Goal: Task Accomplishment & Management: Manage account settings

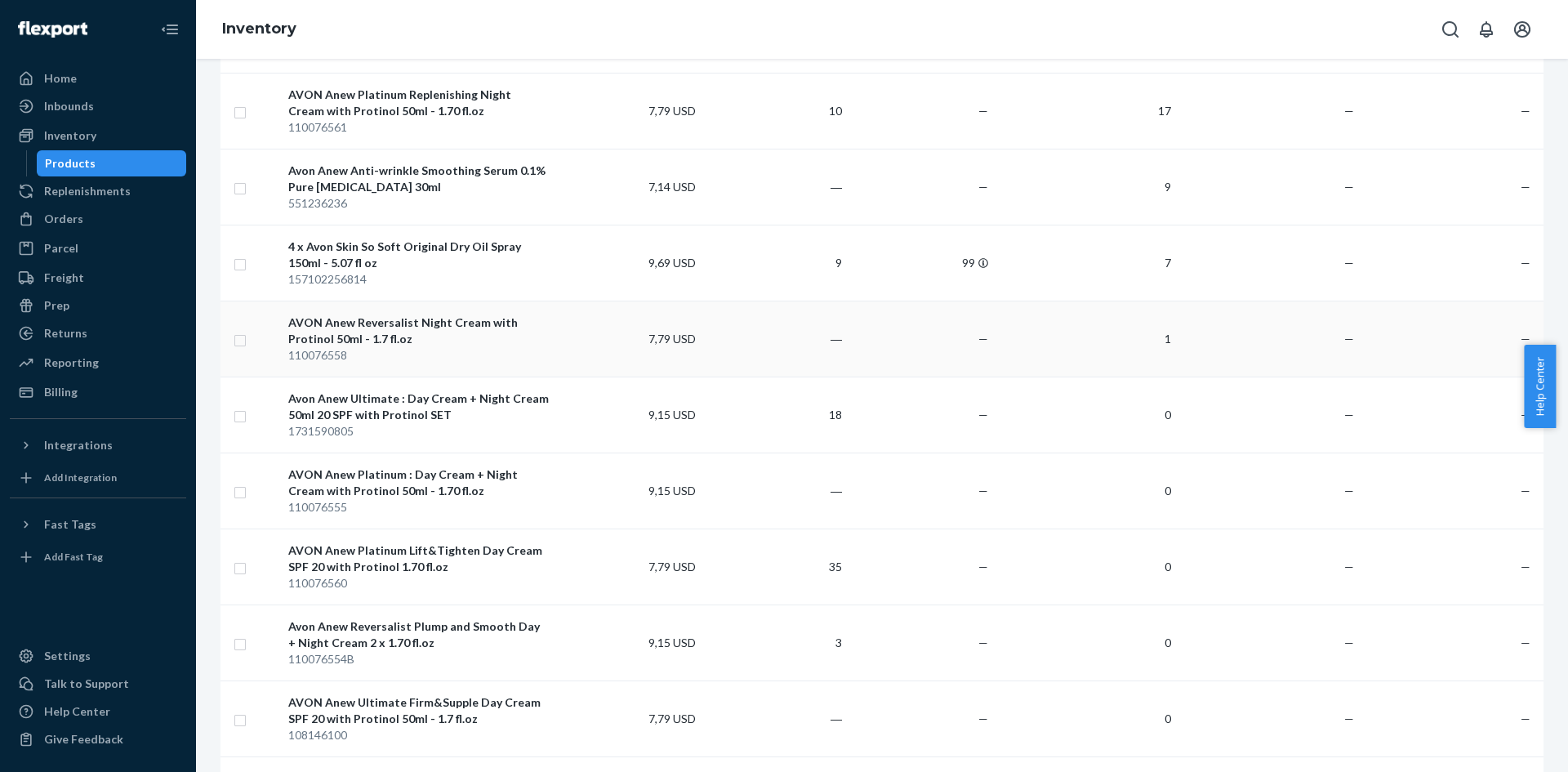
scroll to position [572, 0]
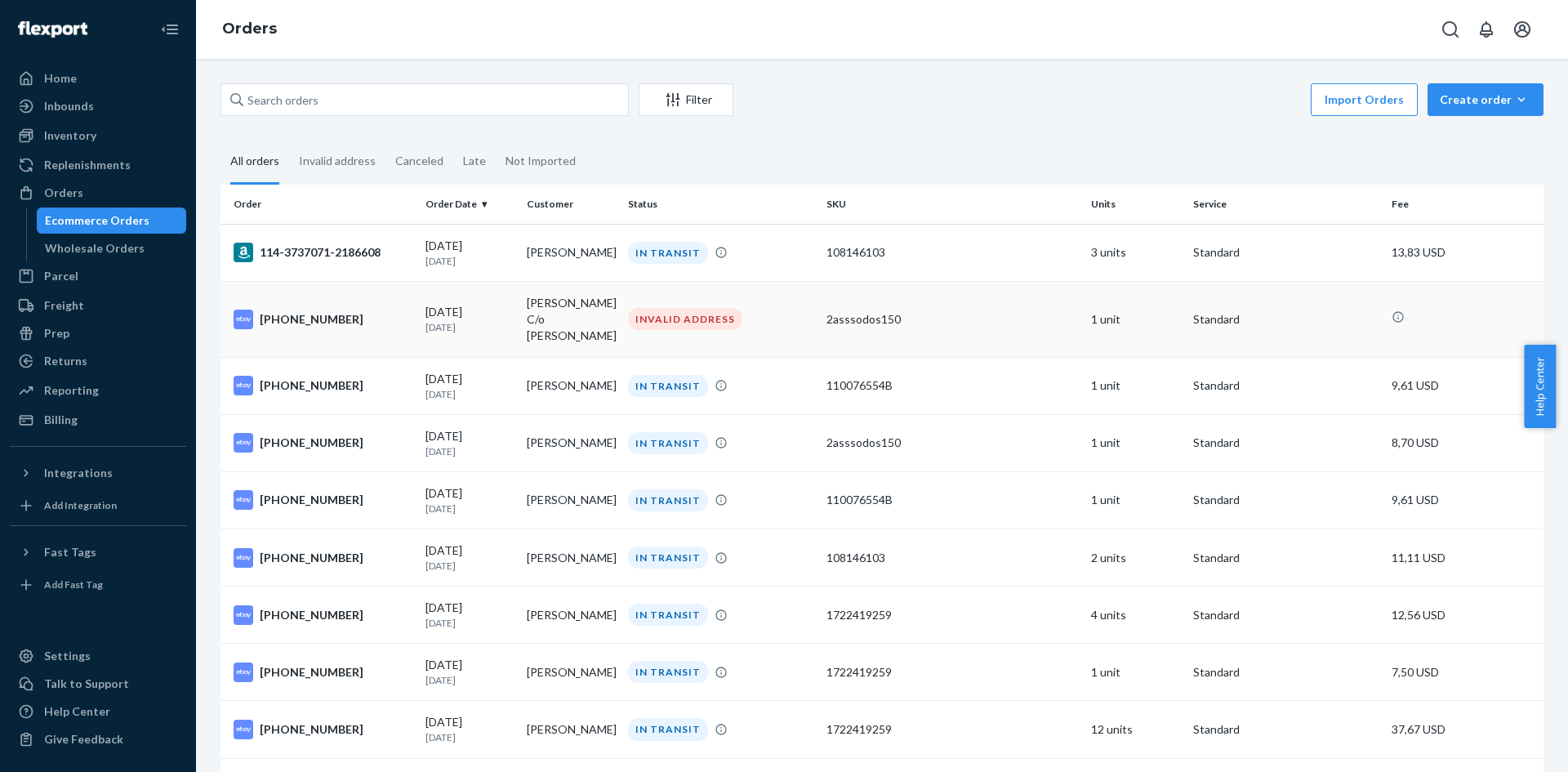
click at [545, 318] on td "[PERSON_NAME] C/o [PERSON_NAME]" at bounding box center [571, 319] width 101 height 76
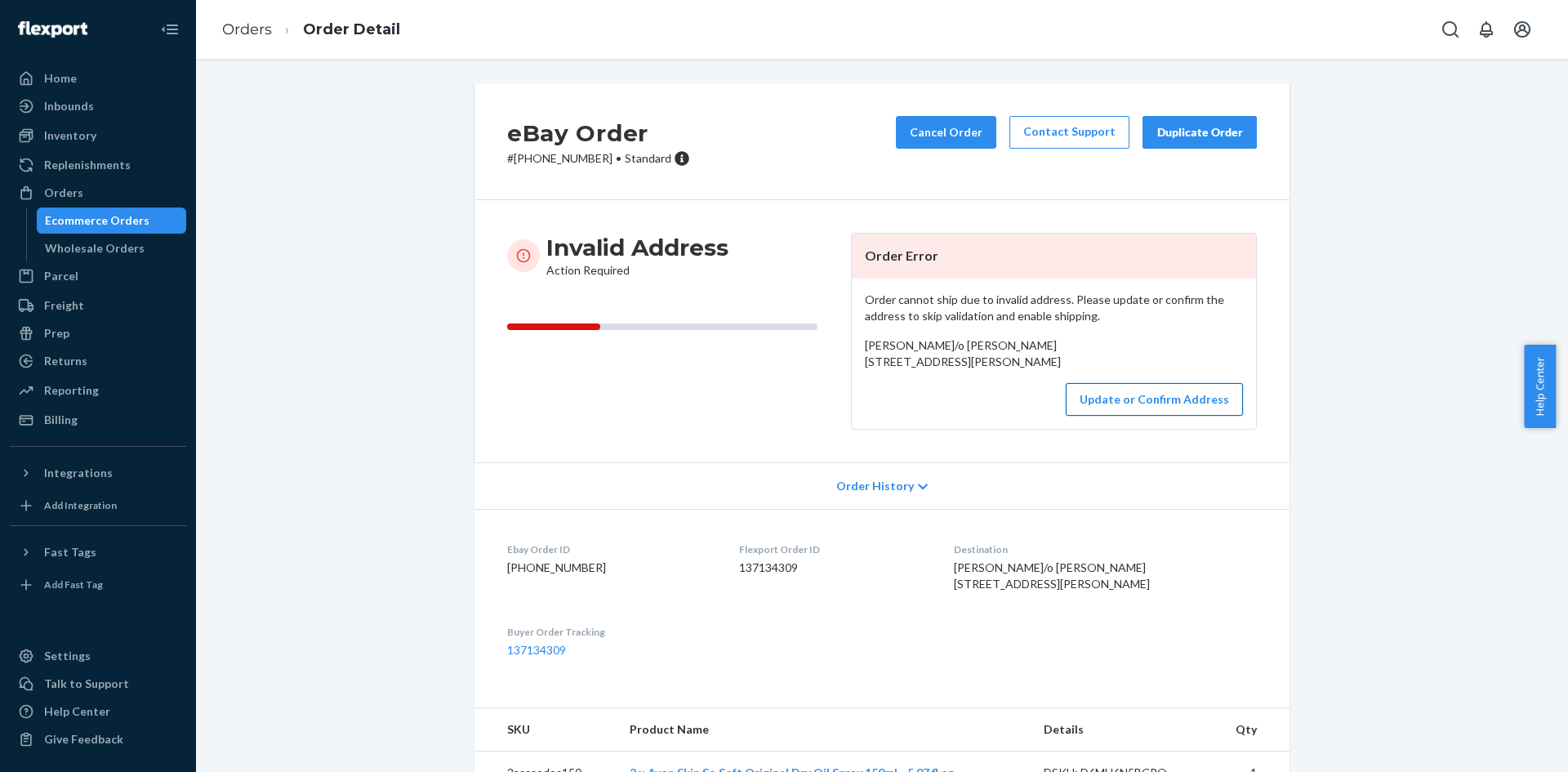
click at [1111, 416] on button "Update or Confirm Address" at bounding box center [1154, 400] width 177 height 33
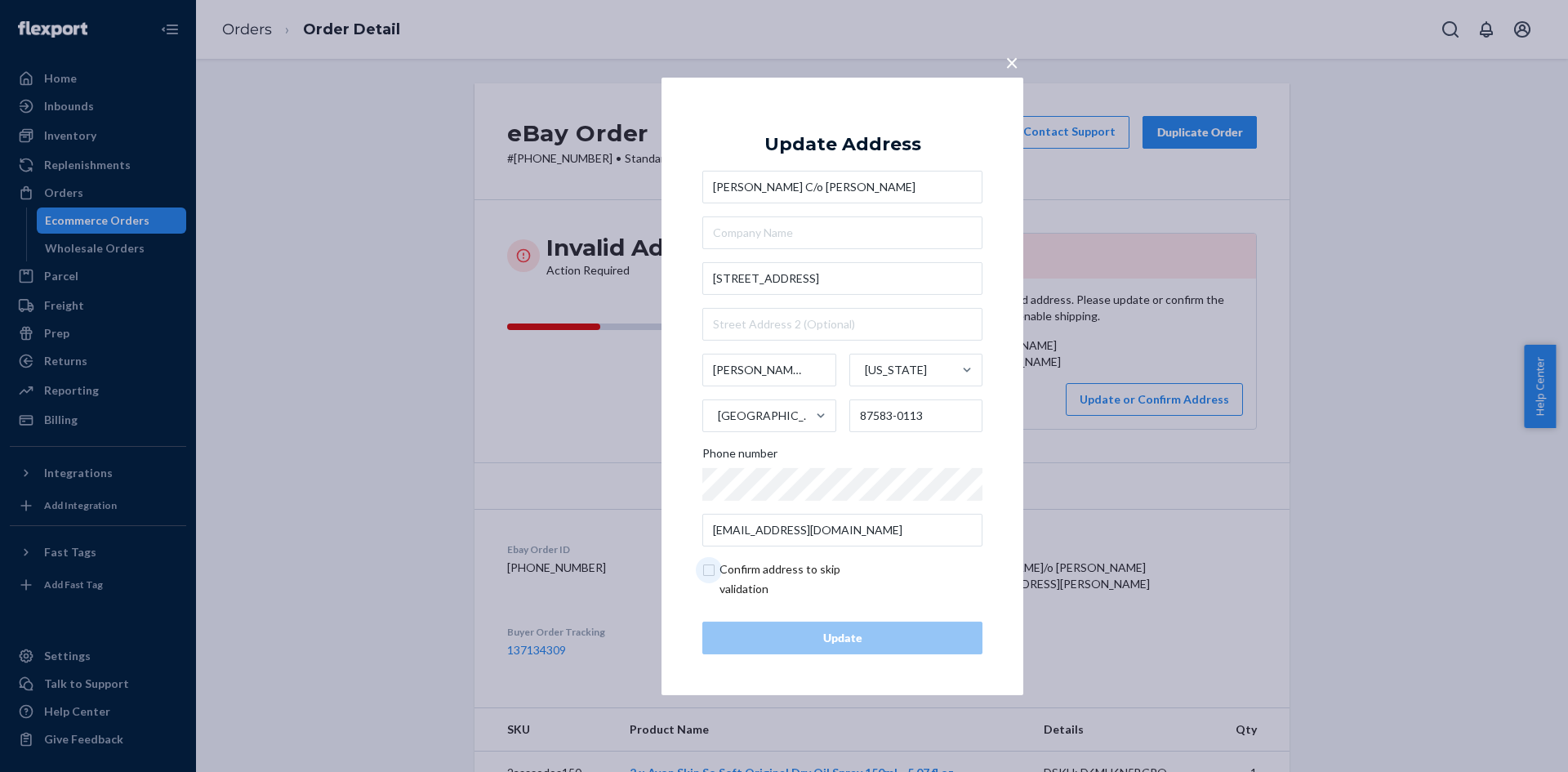
click at [750, 575] on input "checkbox" at bounding box center [797, 579] width 189 height 39
checkbox input "true"
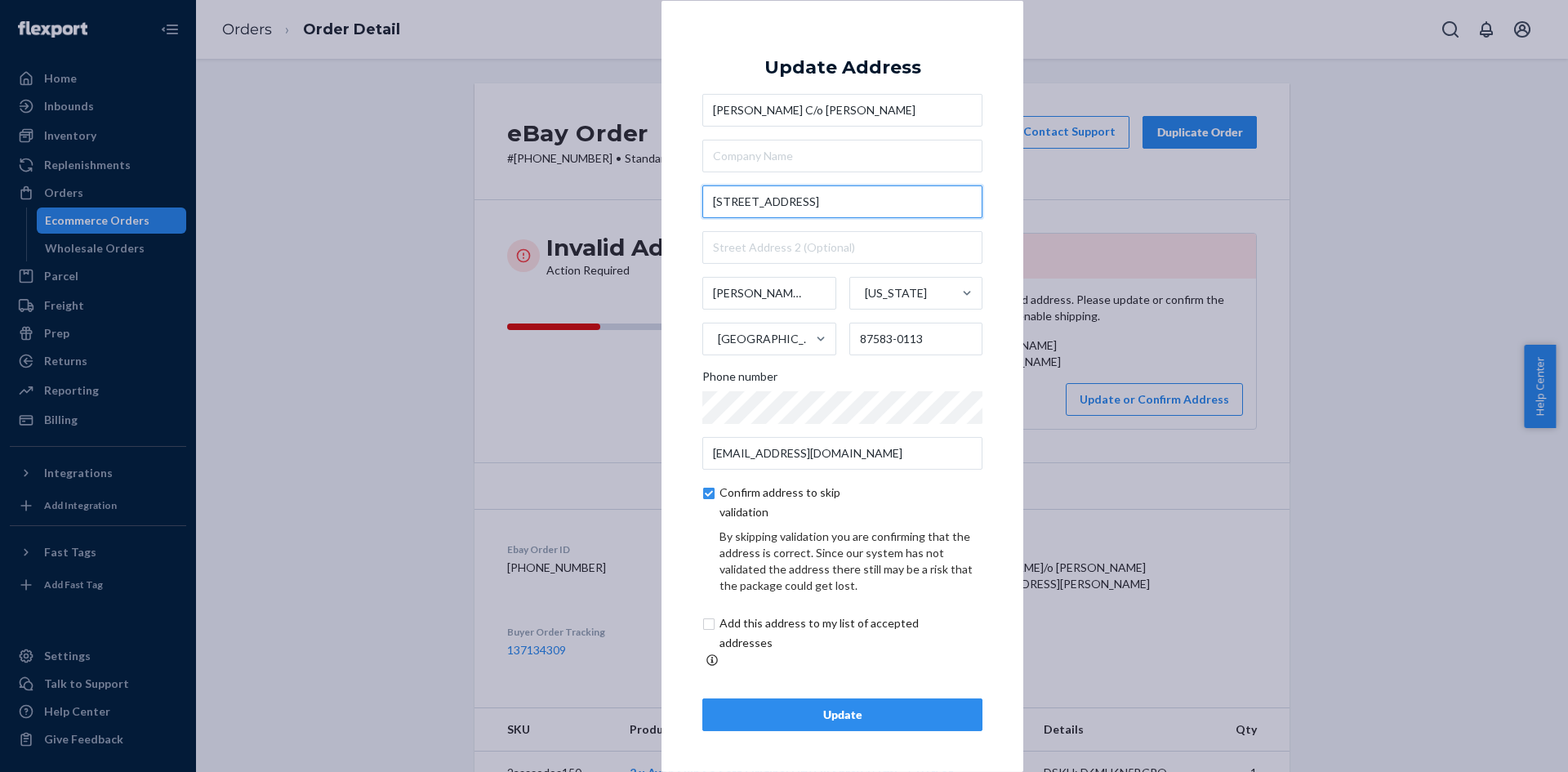
drag, startPoint x: 884, startPoint y: 219, endPoint x: 676, endPoint y: 221, distance: 208.0
click at [676, 221] on div "× Update Address [PERSON_NAME] [STREET_ADDRESS][PERSON_NAME][PERSON_NAME][US_ST…" at bounding box center [843, 385] width 362 height 771
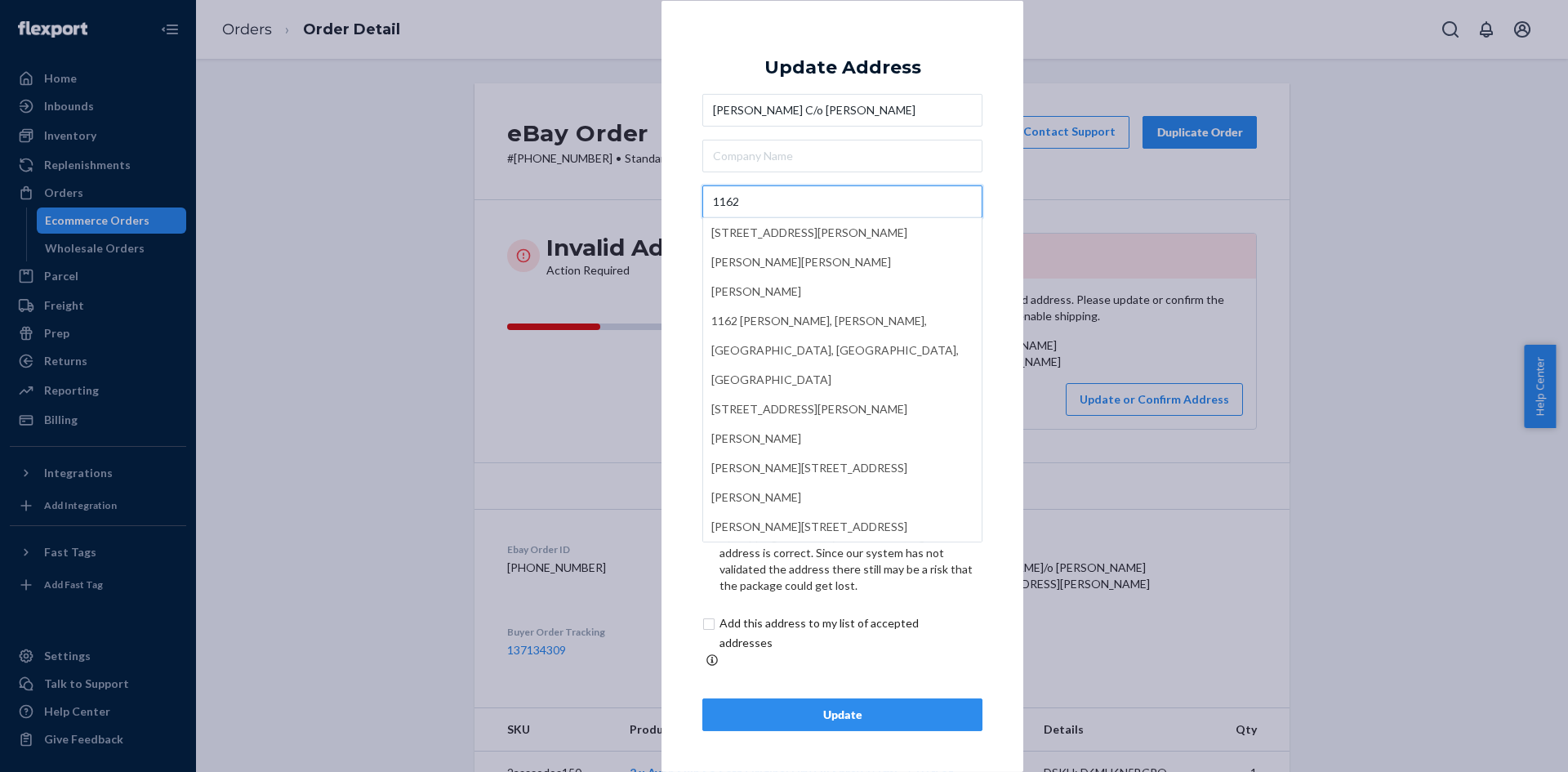
paste input "NM State Highway 3"
type input "[STREET_ADDRESS]"
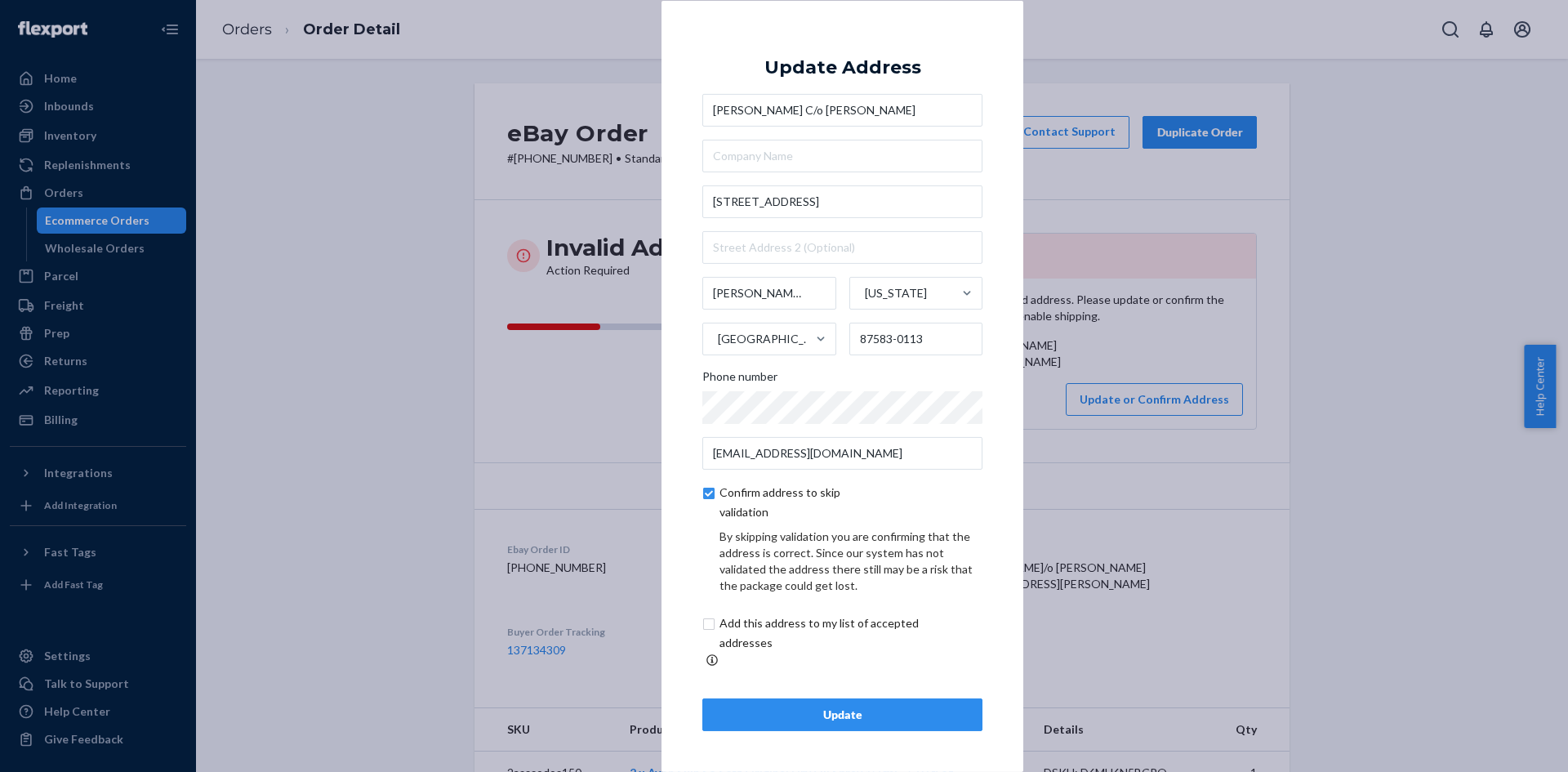
click at [671, 189] on div "× Update Address Christin Royko C/o Tim Carden 1162 NM State Highway 3 Villanue…" at bounding box center [843, 385] width 362 height 771
click at [890, 712] on div "Update" at bounding box center [842, 715] width 252 height 16
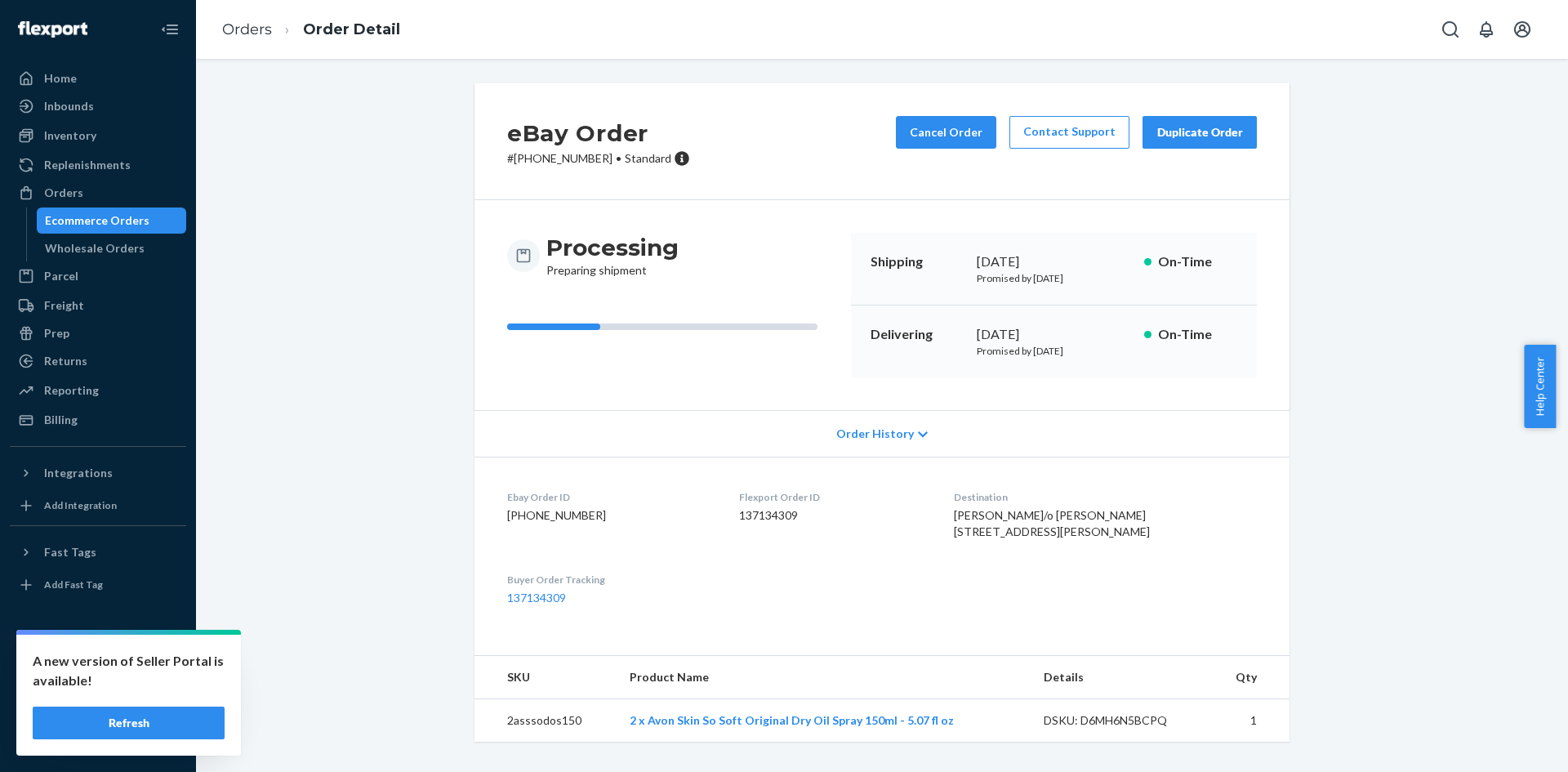
drag, startPoint x: 386, startPoint y: 371, endPoint x: 389, endPoint y: 354, distance: 17.3
click at [386, 372] on div "eBay Order # 05-13616-56358 • Standard Cancel Order Contact Support Duplicate O…" at bounding box center [882, 422] width 1348 height 678
